Goal: Use online tool/utility: Utilize a website feature to perform a specific function

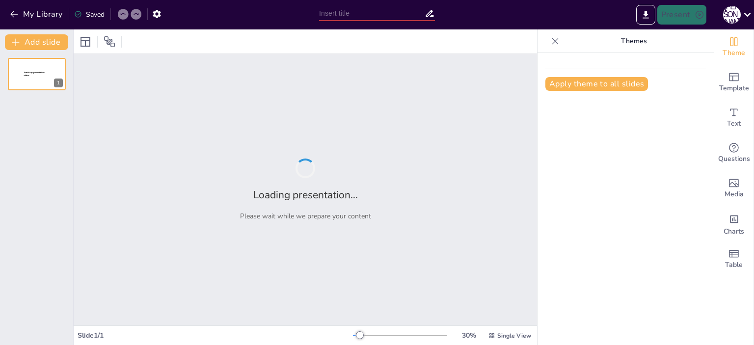
type input "Еволюція освіти: Від первісного виховання до організованих шкіл"
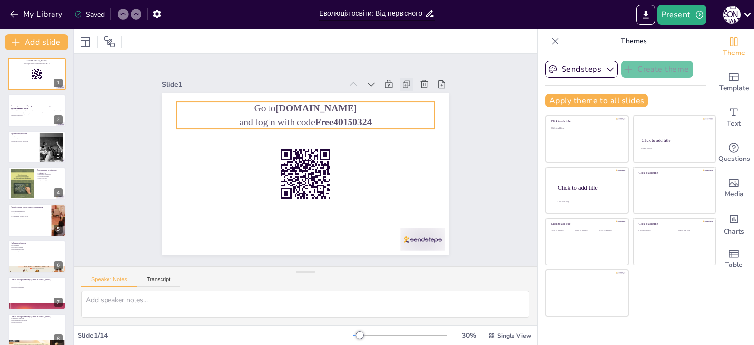
checkbox input "true"
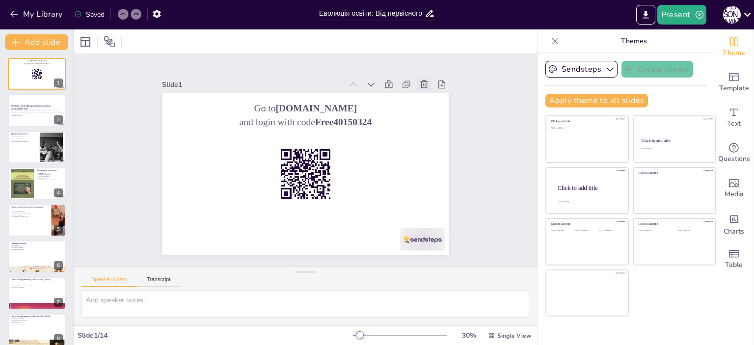
click at [438, 120] on icon at bounding box center [442, 125] width 9 height 10
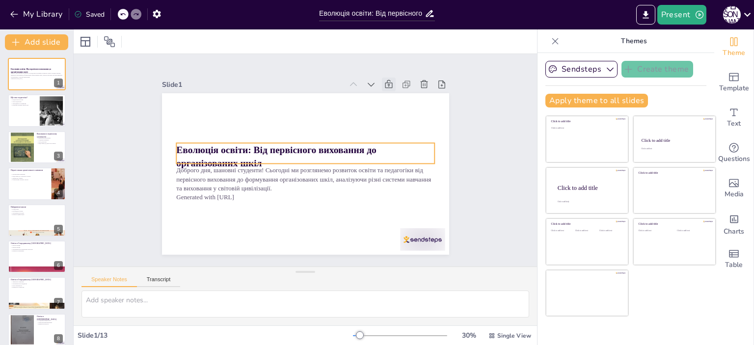
checkbox input "true"
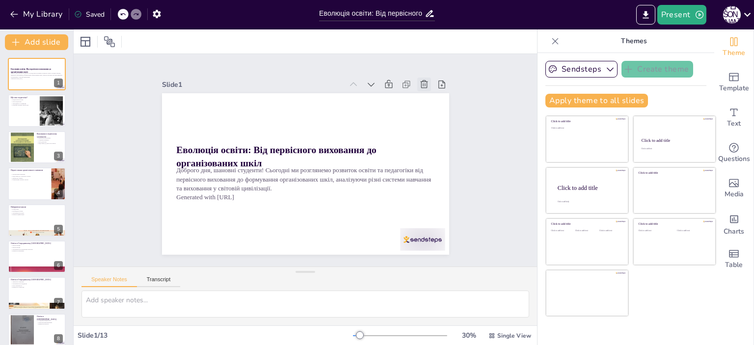
click at [440, 147] on icon at bounding box center [446, 153] width 13 height 13
type textarea "Loremipsum, do sitam, c adipisc eli seddoeius temporinc u laboreet. Dolo magnaa…"
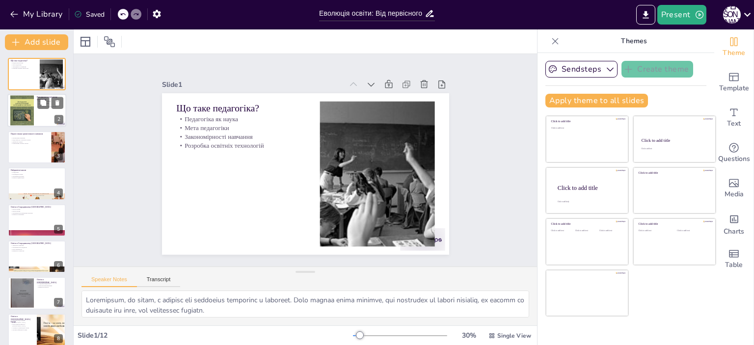
checkbox input "true"
click at [52, 115] on div at bounding box center [36, 110] width 59 height 33
type textarea "Loremipsu d sitametcon adipiscinge sedd eiusmodtem, in utlaboree dolor magnaali…"
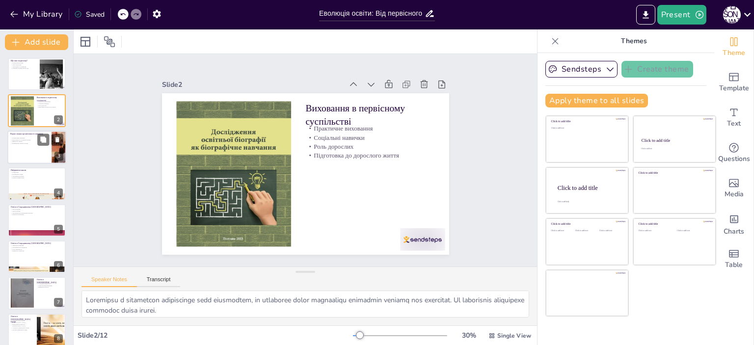
checkbox input "true"
click at [46, 147] on div at bounding box center [36, 147] width 59 height 33
type textarea "Організоване навчання стало важливим етапом у розвитку освіти, оскільки воно до…"
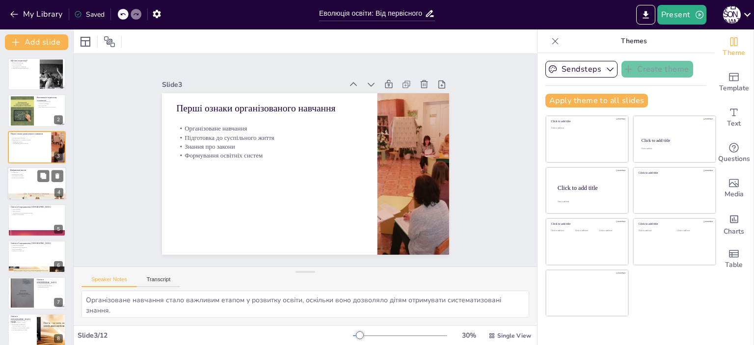
checkbox input "true"
click at [38, 186] on div at bounding box center [36, 183] width 59 height 33
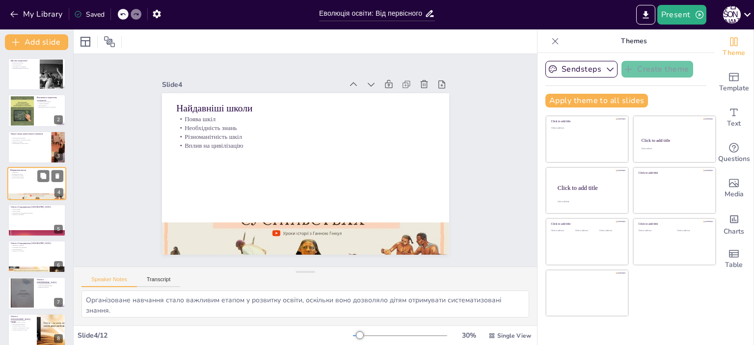
type textarea "Поява перших шкіл стала важливим етапом у розвитку освіти, оскільки вони забезп…"
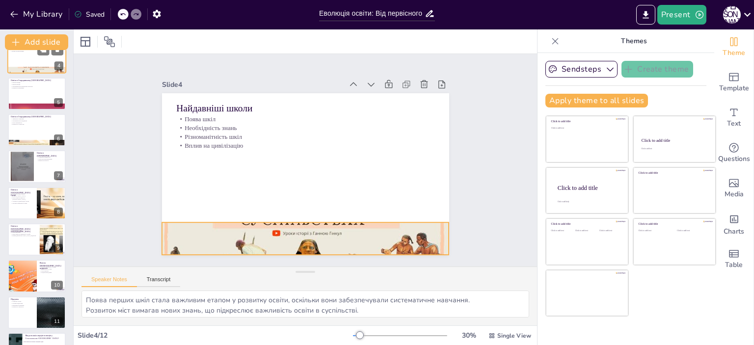
scroll to position [147, 0]
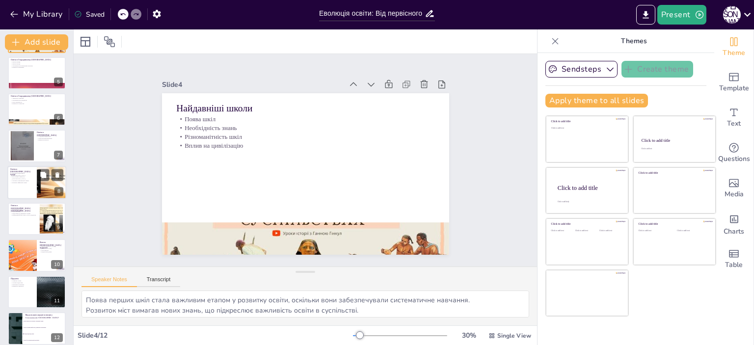
checkbox input "true"
click at [33, 189] on div at bounding box center [36, 182] width 59 height 33
type textarea "Спартанська система виховання була зосереджена на фізичному розвитку та військо…"
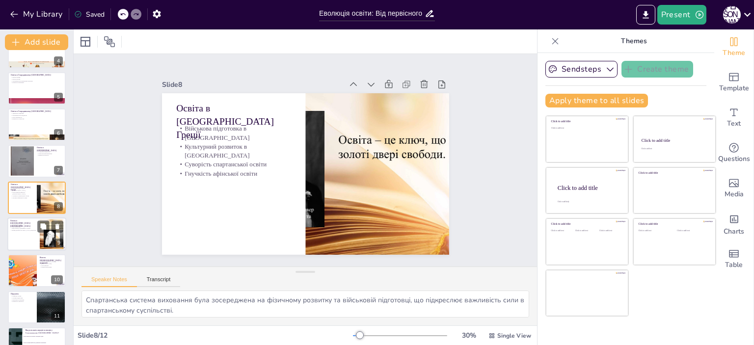
checkbox input "true"
click at [29, 222] on div "Освіта в [GEOGRAPHIC_DATA] [GEOGRAPHIC_DATA]" at bounding box center [23, 221] width 27 height 4
type textarea "Виховання в сім'ї було основним етапом у розвитку дітей, оскільки батьки навчал…"
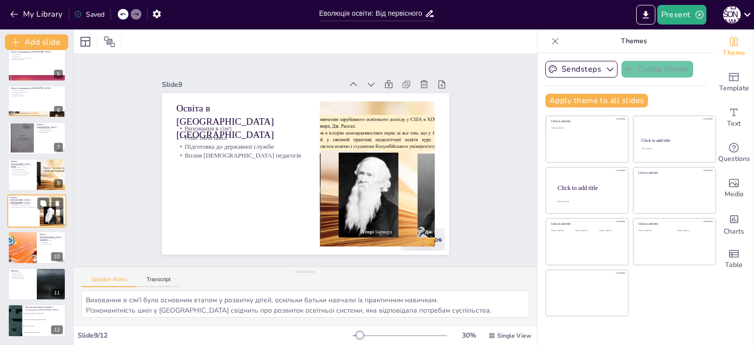
scroll to position [155, 0]
checkbox input "true"
click at [17, 244] on div at bounding box center [22, 248] width 48 height 33
type textarea "[PERSON_NAME] зробив значний внесок у розвиток педагогічної думки, підкреслюючи…"
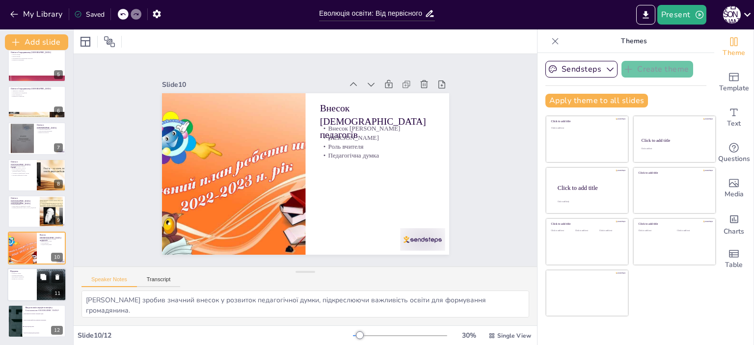
checkbox input "true"
click at [32, 278] on p "Вплив на сучасність" at bounding box center [22, 279] width 24 height 2
type textarea "Розвиток освіти є важливим аспектом історії людства, оскільки він впливає на вс…"
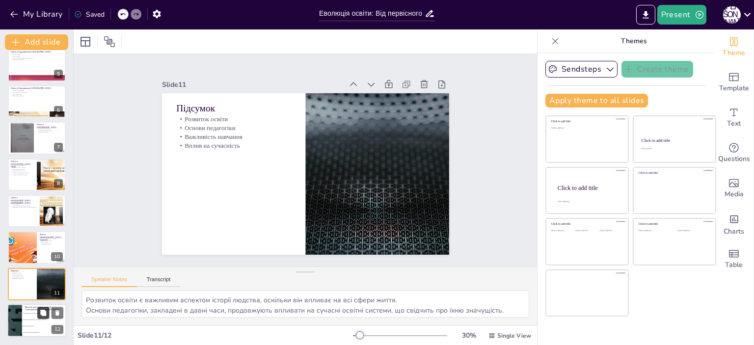
checkbox input "true"
click at [39, 313] on button at bounding box center [43, 313] width 12 height 12
type textarea "Обидві відповіді вірні, оскільки школи жерців навчали хлопчиків з жрецьких роди…"
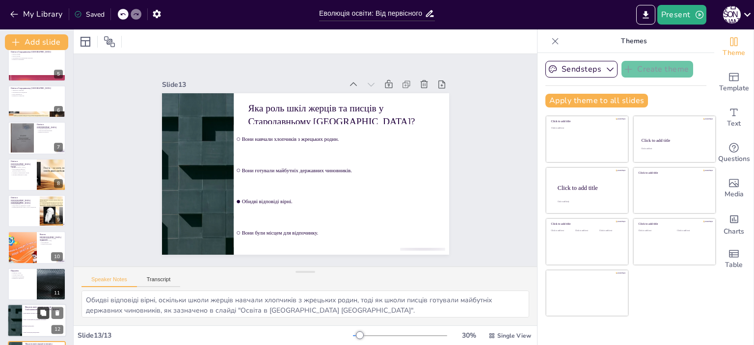
checkbox input "true"
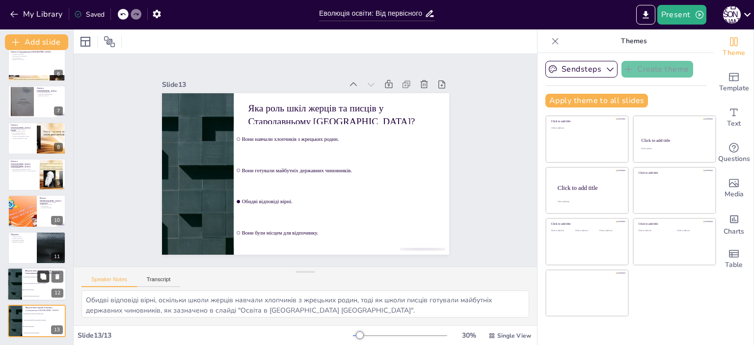
checkbox input "true"
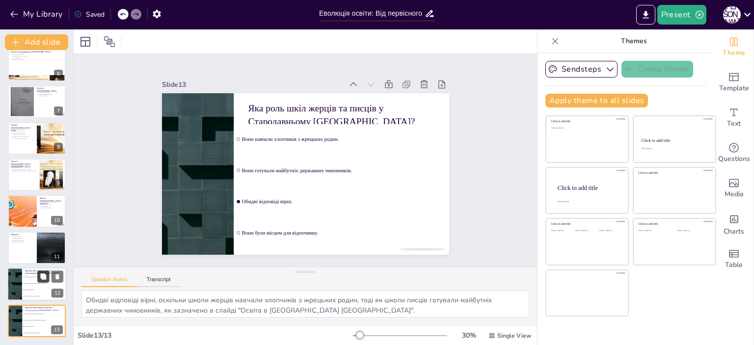
checkbox input "true"
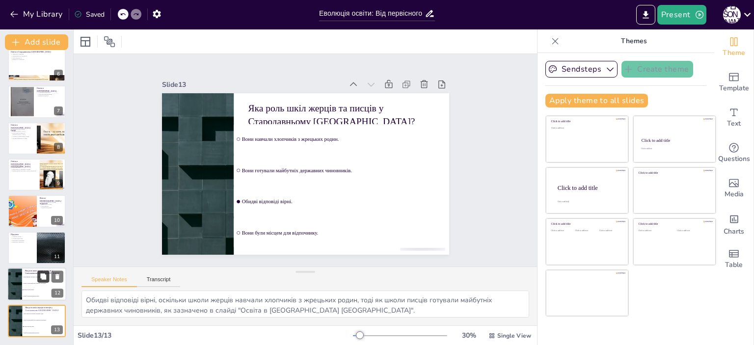
checkbox input "true"
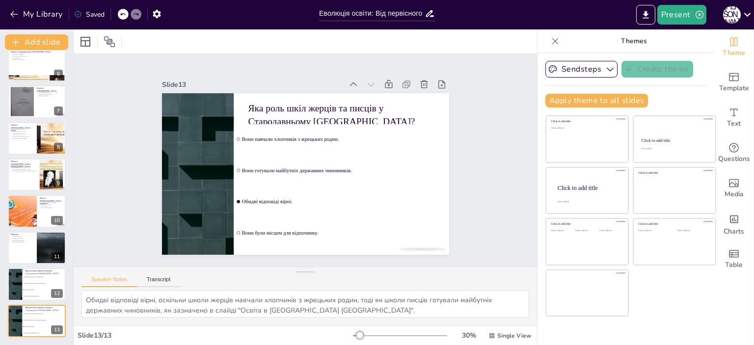
checkbox input "true"
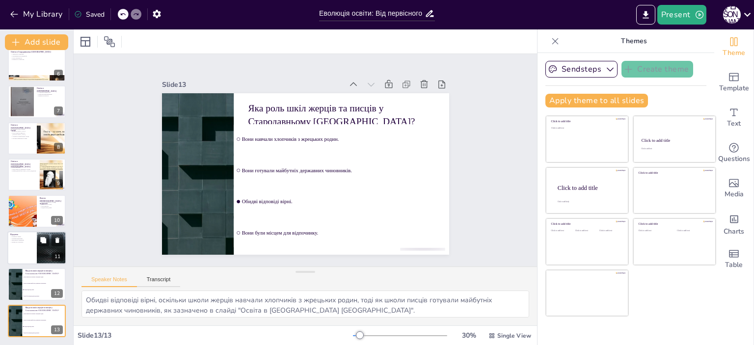
checkbox input "true"
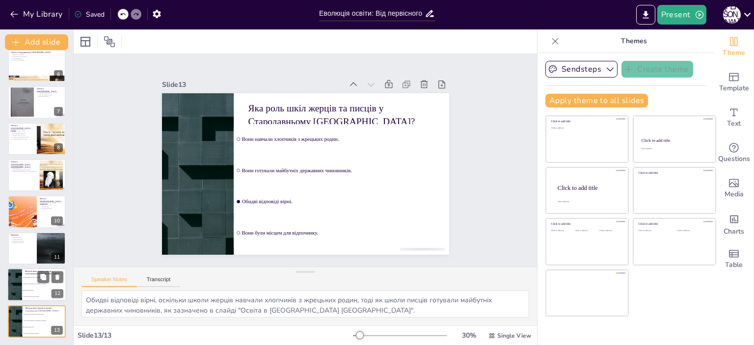
checkbox input "true"
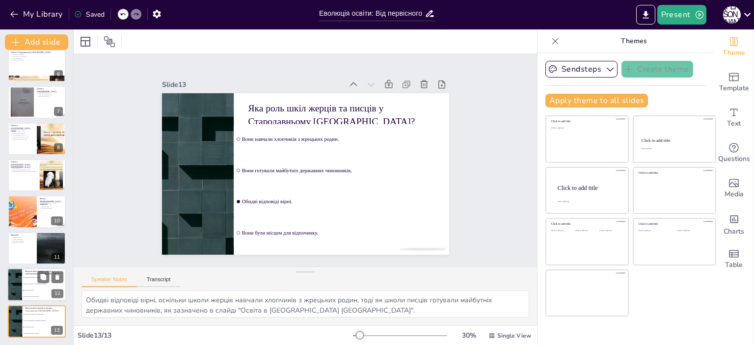
checkbox input "true"
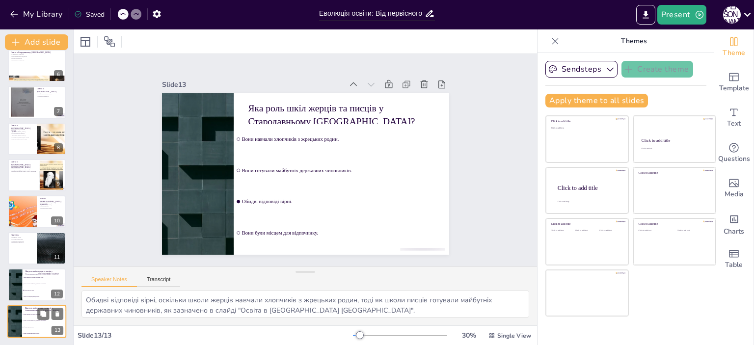
checkbox input "true"
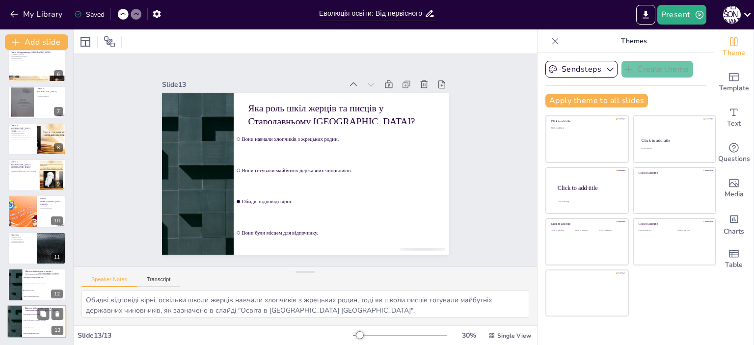
checkbox input "true"
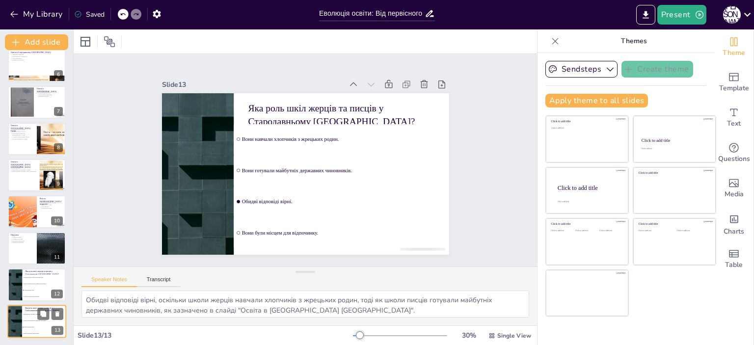
checkbox input "true"
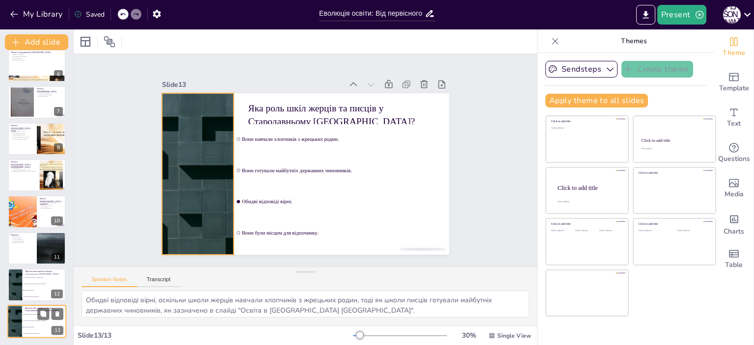
checkbox input "true"
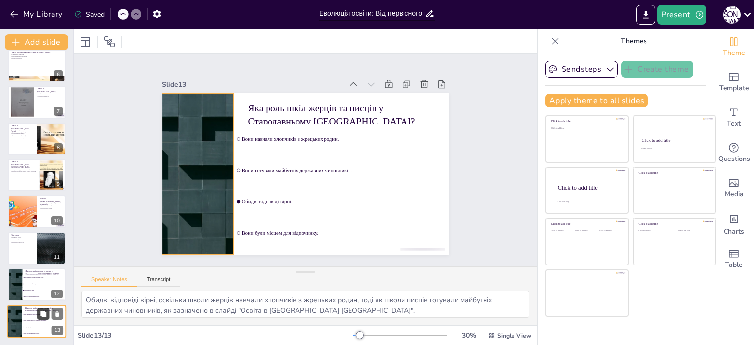
checkbox input "true"
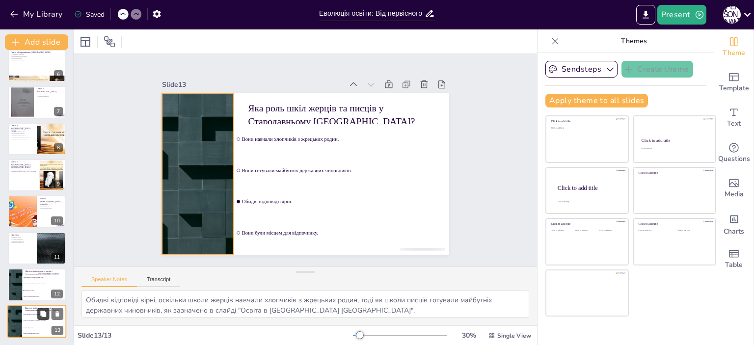
checkbox input "true"
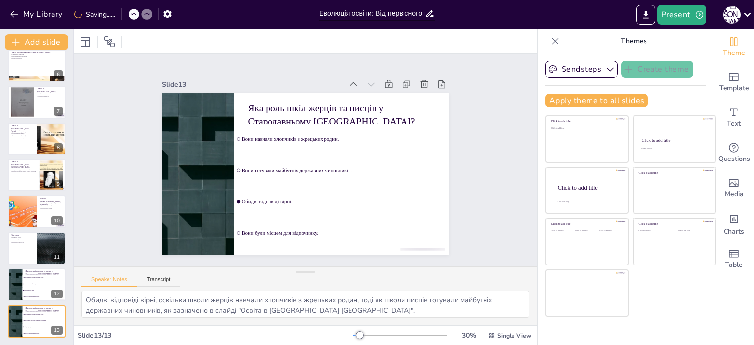
checkbox input "true"
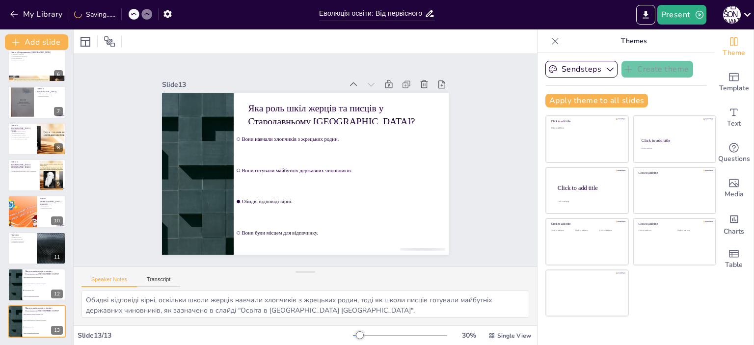
checkbox input "true"
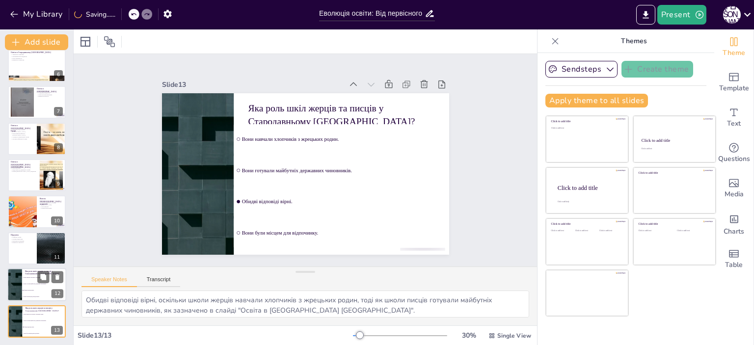
checkbox input "true"
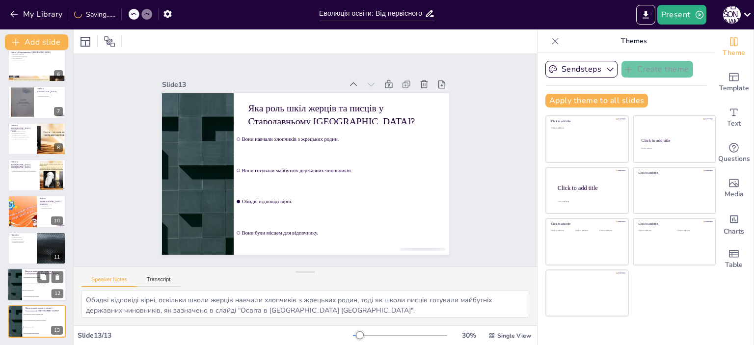
checkbox input "true"
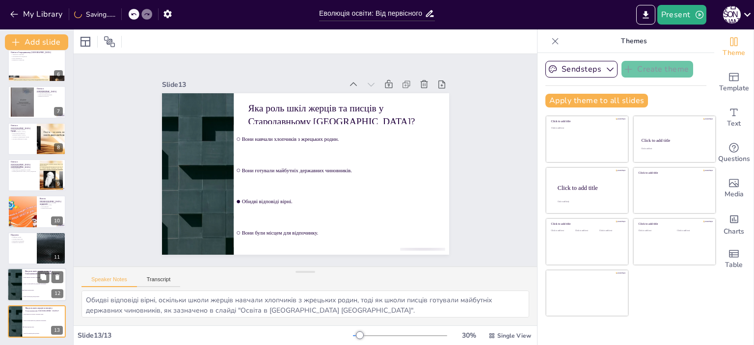
checkbox input "true"
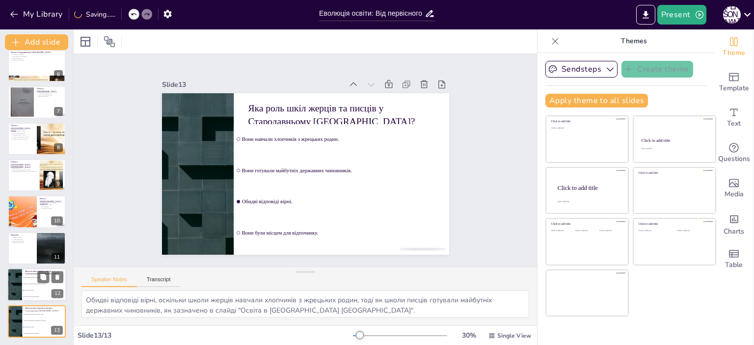
checkbox input "true"
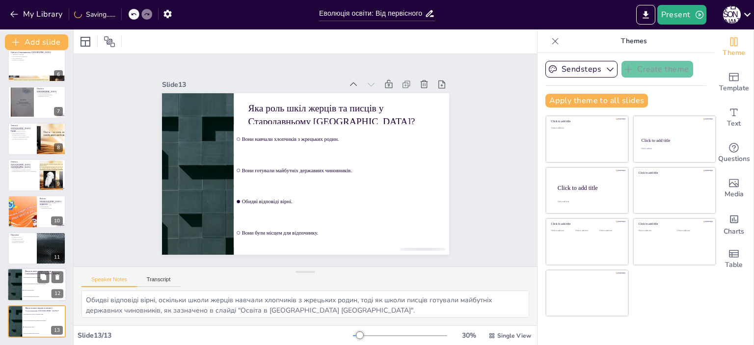
checkbox input "true"
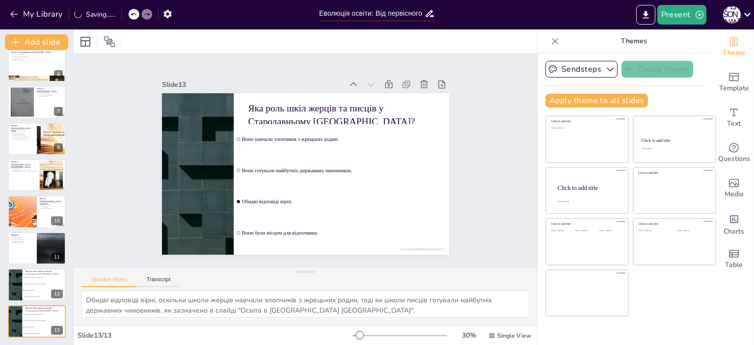
checkbox input "true"
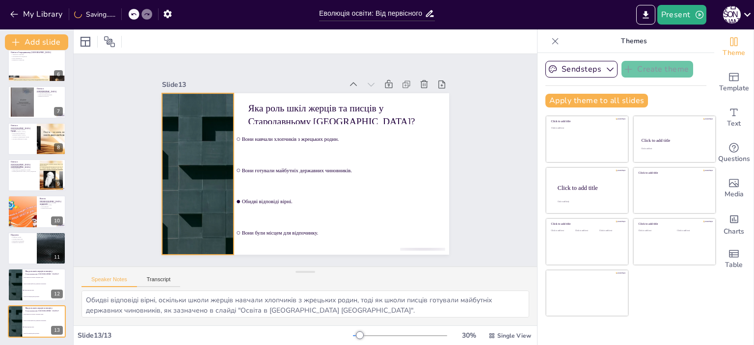
checkbox input "true"
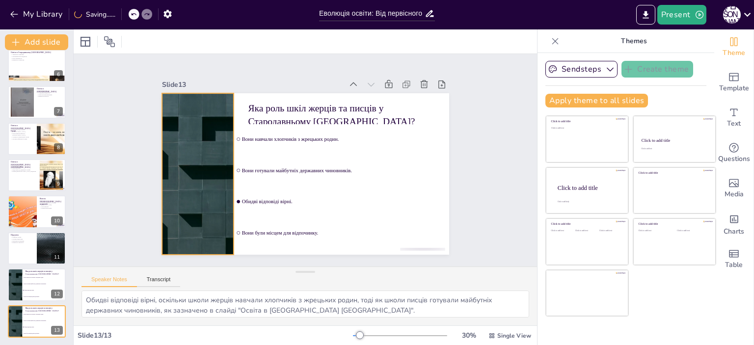
checkbox input "true"
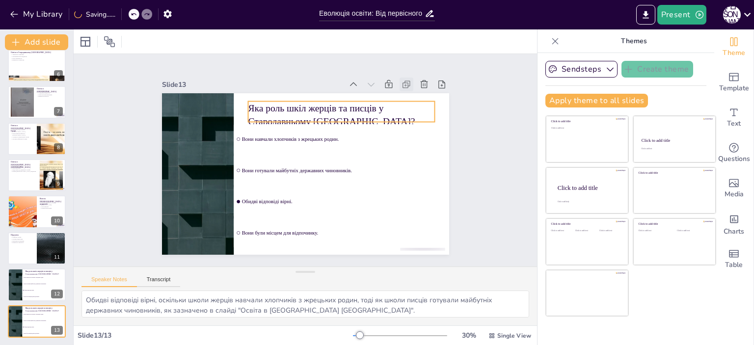
checkbox input "true"
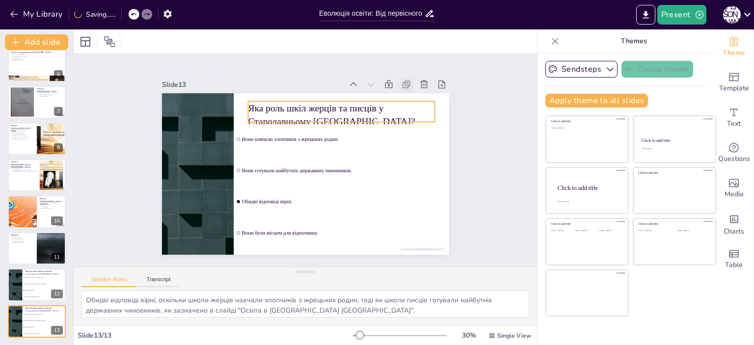
checkbox input "true"
